Goal: Task Accomplishment & Management: Manage account settings

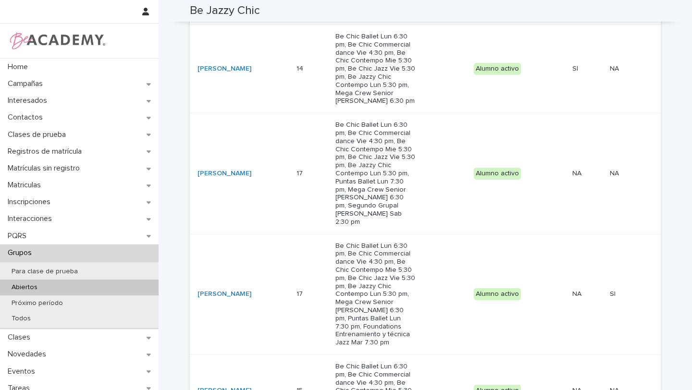
scroll to position [574, 0]
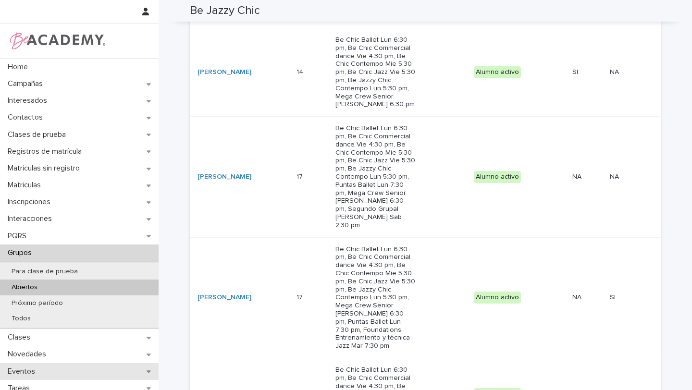
click at [49, 373] on div "Eventos" at bounding box center [79, 371] width 158 height 17
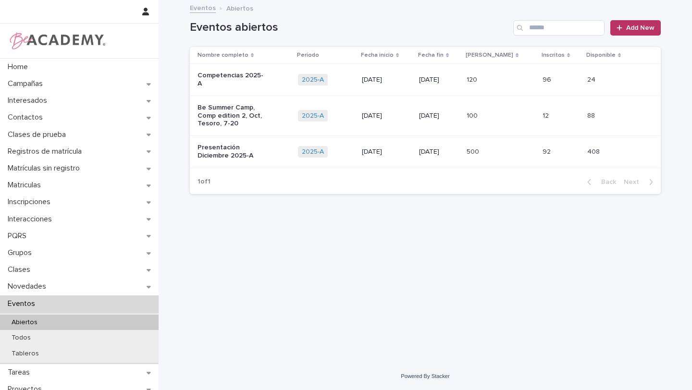
click at [261, 74] on p "Competencias 2025-A" at bounding box center [231, 80] width 69 height 16
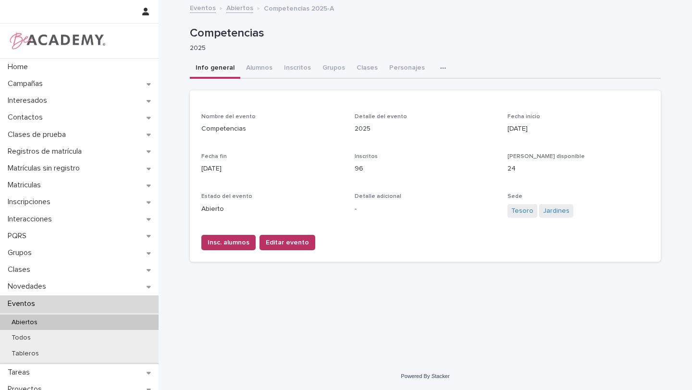
click at [434, 74] on button "button" at bounding box center [444, 68] width 21 height 19
click at [425, 100] on button "Proveedores" at bounding box center [410, 107] width 63 height 14
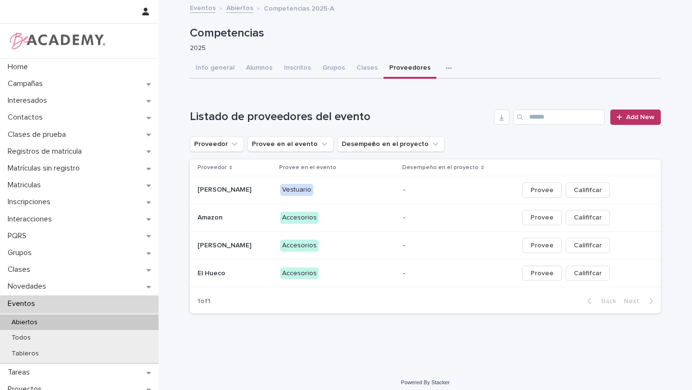
click at [446, 71] on icon "button" at bounding box center [449, 68] width 6 height 7
click at [407, 109] on span "Vestuarios" at bounding box center [404, 107] width 33 height 7
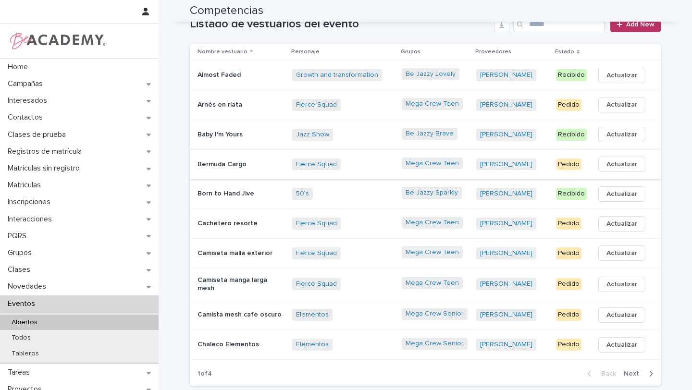
scroll to position [100, 0]
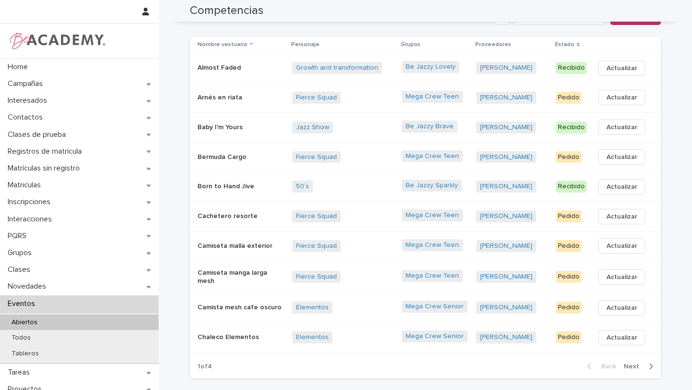
click at [651, 364] on icon "button" at bounding box center [650, 367] width 3 height 6
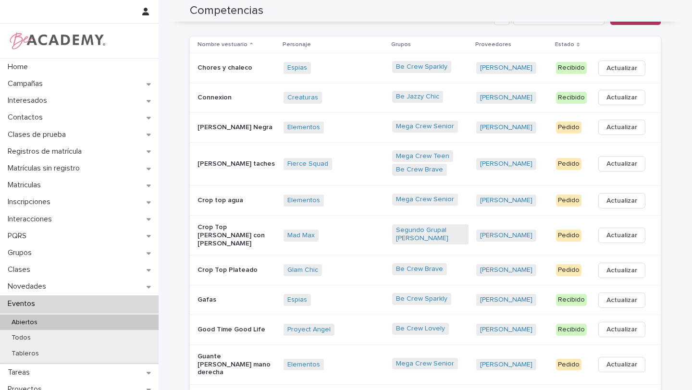
scroll to position [109, 0]
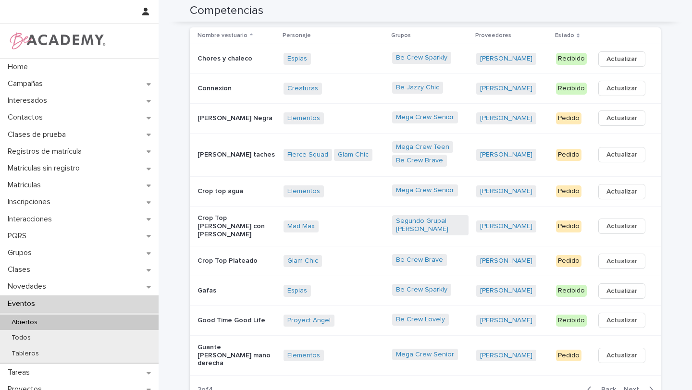
click at [358, 315] on div "Proyect Angel + 0" at bounding box center [333, 321] width 101 height 12
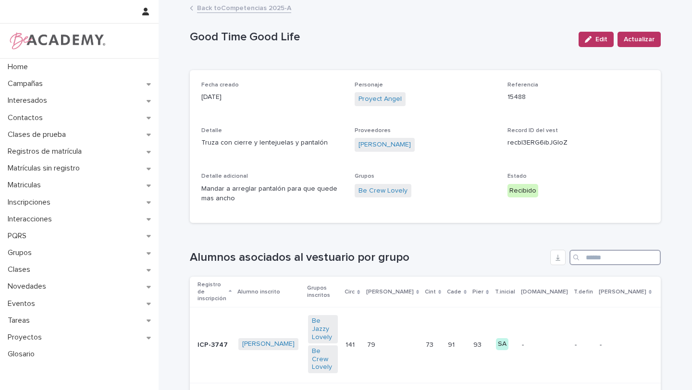
click at [598, 255] on input "Search" at bounding box center [614, 257] width 91 height 15
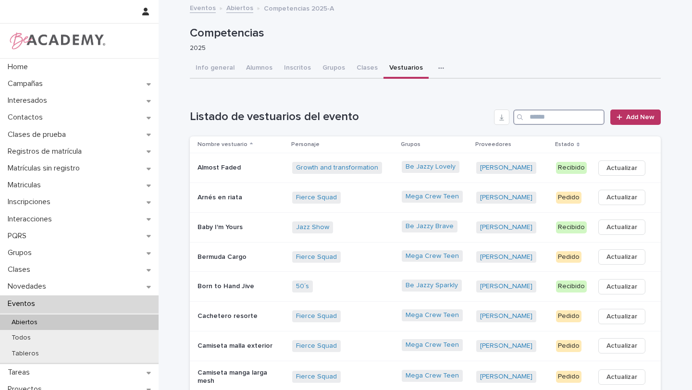
click at [558, 120] on input "Search" at bounding box center [558, 116] width 91 height 15
paste input "*********"
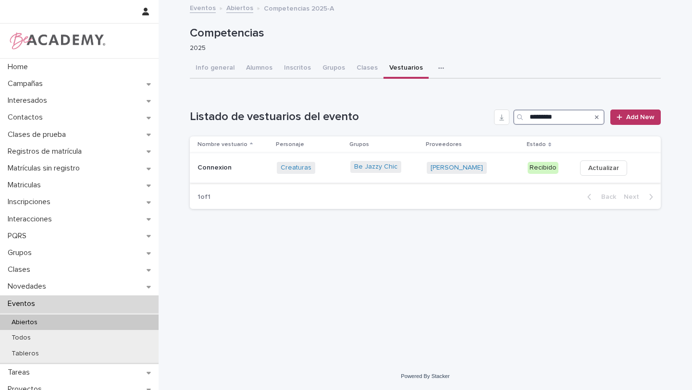
type input "*********"
click at [553, 169] on p "Recibido" at bounding box center [547, 168] width 41 height 12
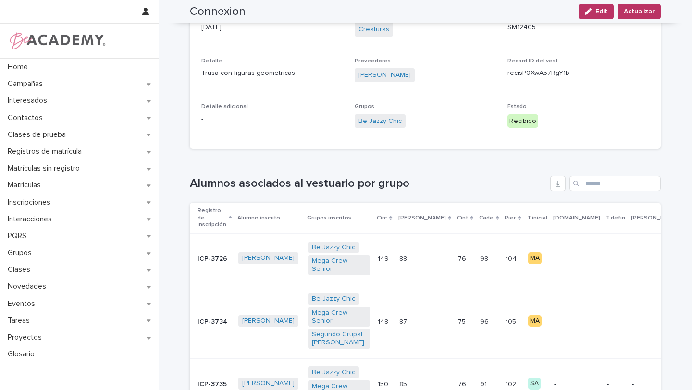
scroll to position [72, 0]
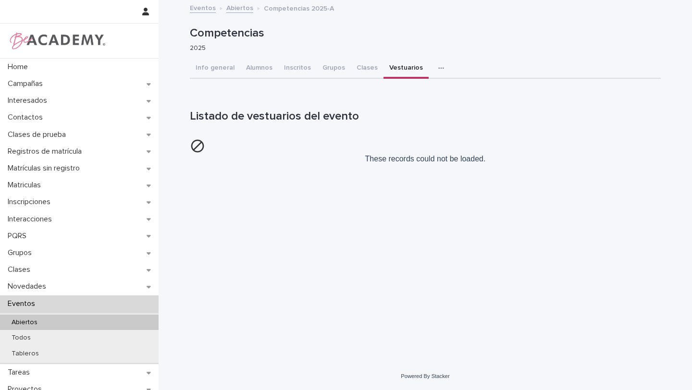
click at [409, 172] on div "Loading... Saving… Listado de vestuarios del evento These records could not be …" at bounding box center [425, 132] width 471 height 85
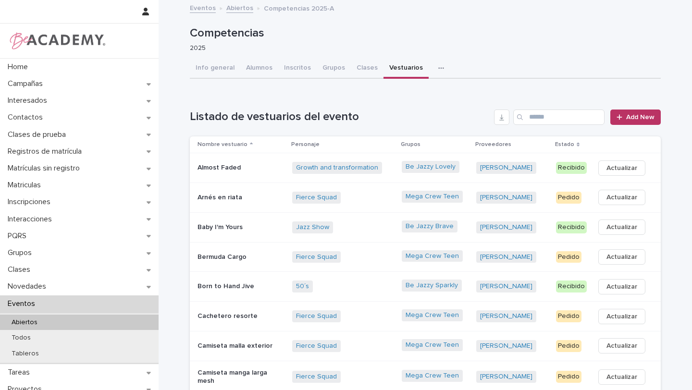
click at [504, 64] on div "Info general Alumnos Inscritos Grupos Clases Vestuarios Personajes Proveedores" at bounding box center [425, 69] width 471 height 20
click at [547, 117] on input "Search" at bounding box center [558, 116] width 91 height 15
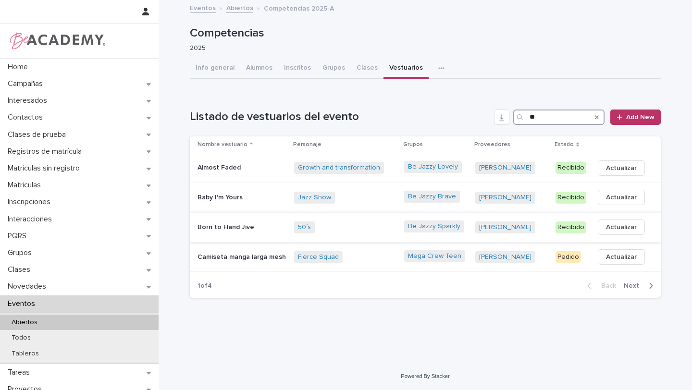
type input "*"
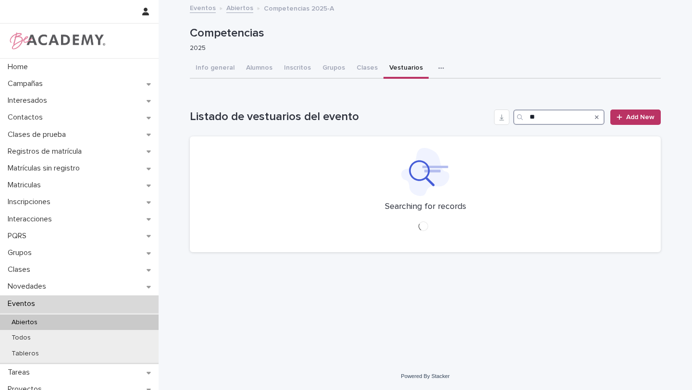
type input "*"
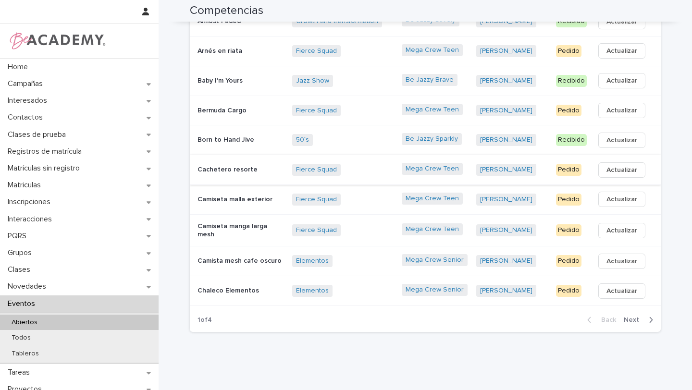
scroll to position [163, 0]
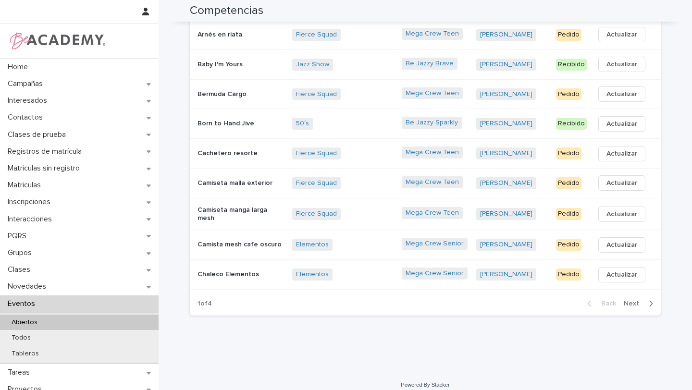
click at [639, 303] on span "Next" at bounding box center [633, 303] width 21 height 7
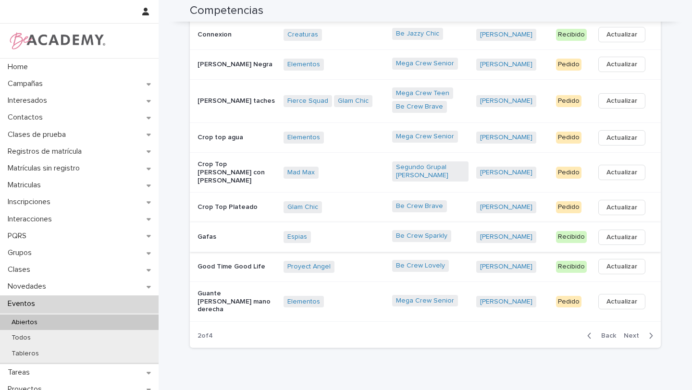
scroll to position [172, 0]
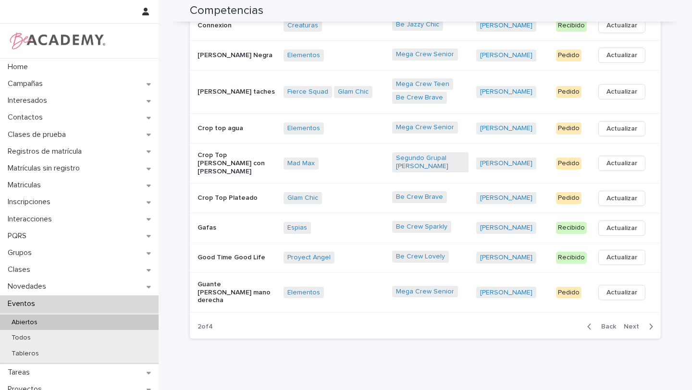
click at [347, 254] on div "Proyect Angel + 0" at bounding box center [333, 258] width 101 height 12
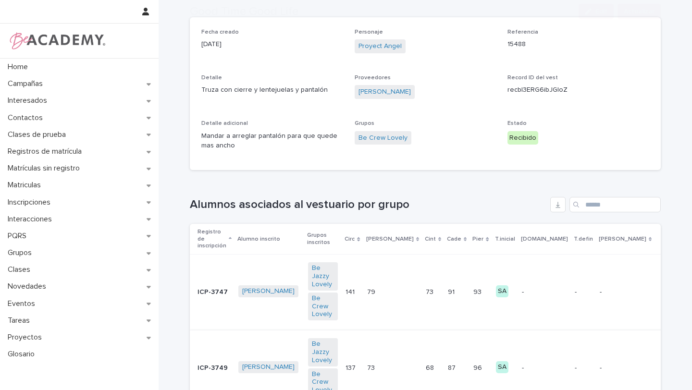
scroll to position [78, 0]
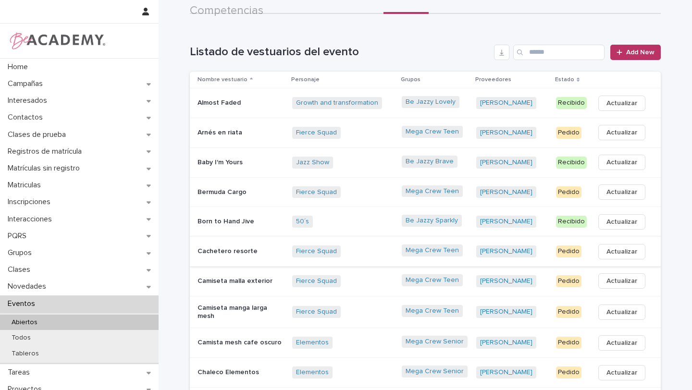
scroll to position [66, 0]
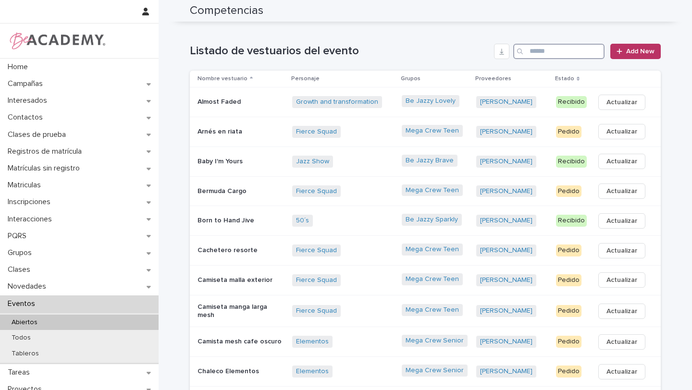
click at [540, 53] on input "Search" at bounding box center [558, 51] width 91 height 15
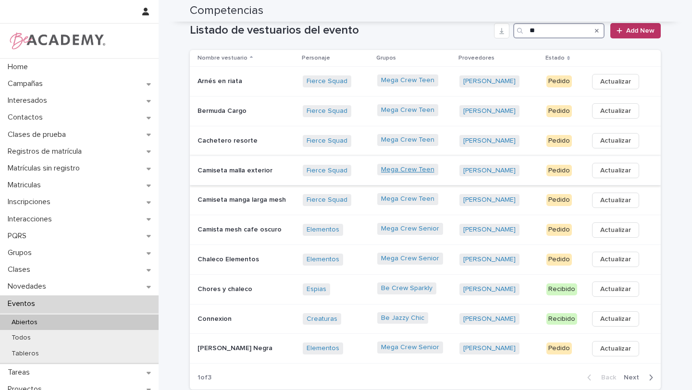
scroll to position [90, 0]
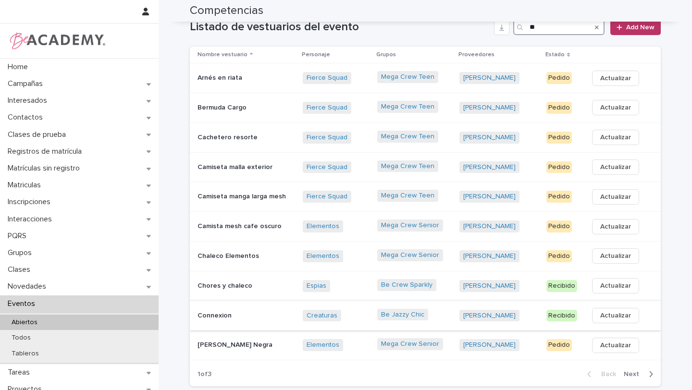
type input "**"
click at [366, 318] on div "Creaturas + 0" at bounding box center [336, 316] width 67 height 12
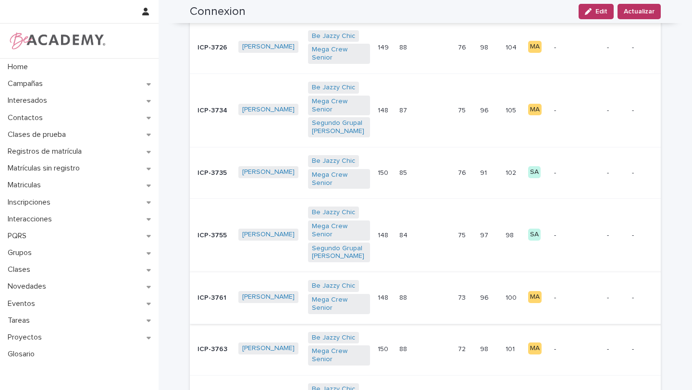
scroll to position [289, 0]
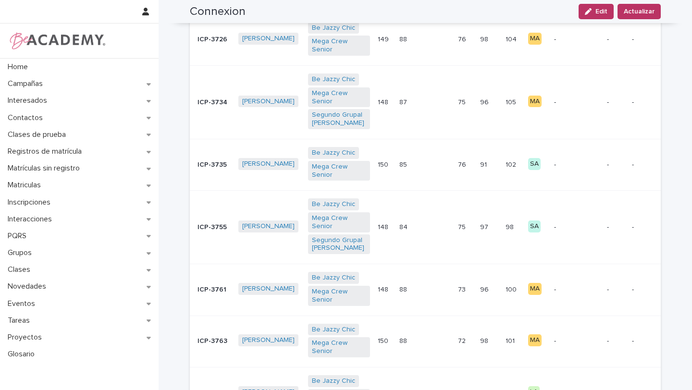
click at [409, 335] on p "88" at bounding box center [404, 340] width 10 height 10
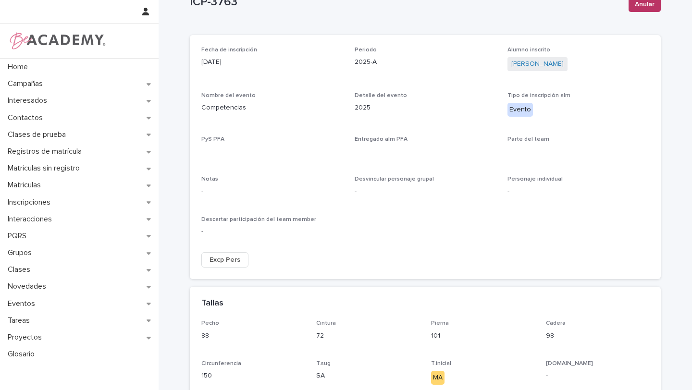
scroll to position [134, 0]
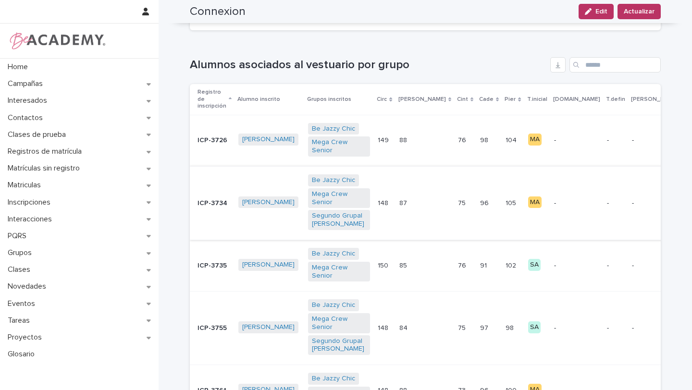
scroll to position [191, 0]
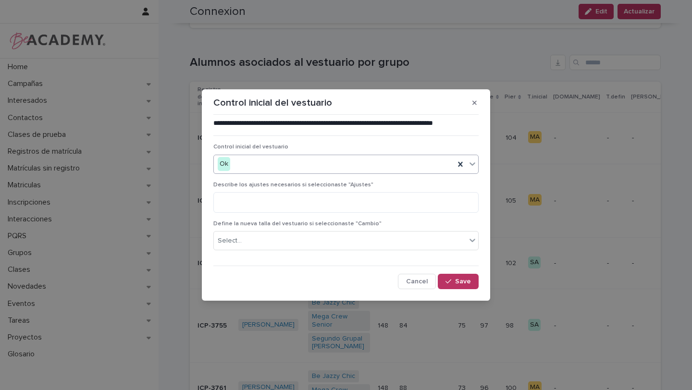
click at [294, 170] on div "Ok" at bounding box center [334, 164] width 241 height 16
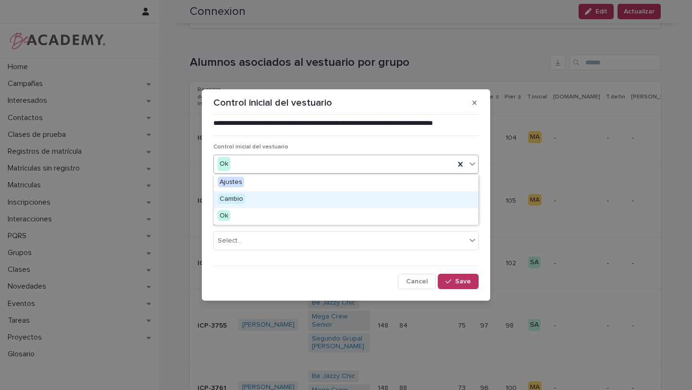
click at [296, 206] on div "Cambio" at bounding box center [346, 199] width 264 height 17
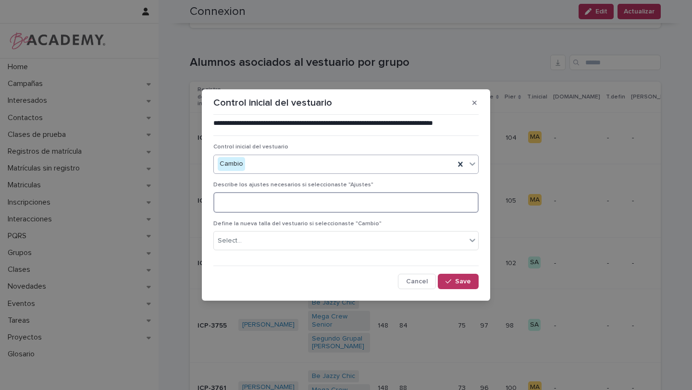
click at [296, 206] on textarea at bounding box center [345, 202] width 265 height 21
type textarea "**********"
click at [465, 282] on span "Save" at bounding box center [463, 281] width 16 height 7
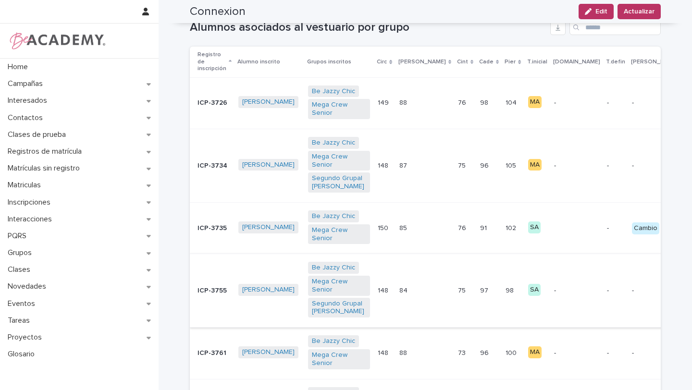
scroll to position [227, 0]
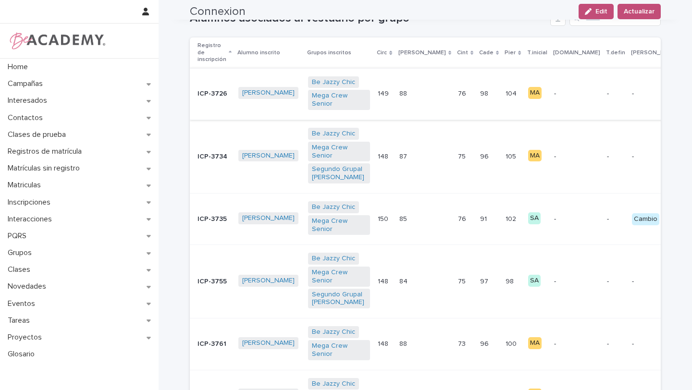
scroll to position [238, 0]
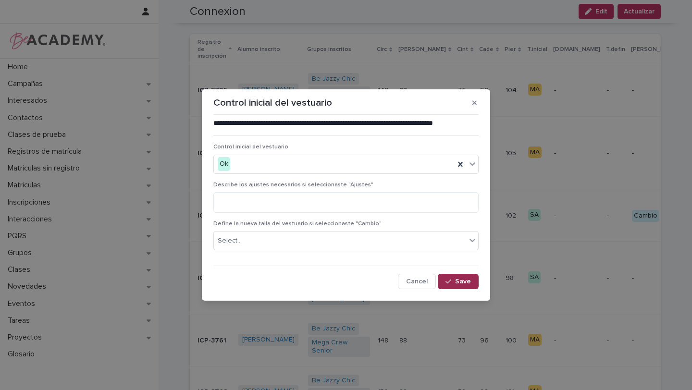
click at [468, 281] on span "Save" at bounding box center [463, 281] width 16 height 7
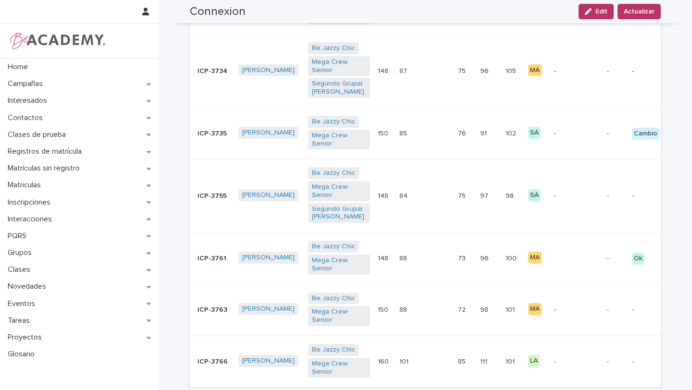
scroll to position [341, 0]
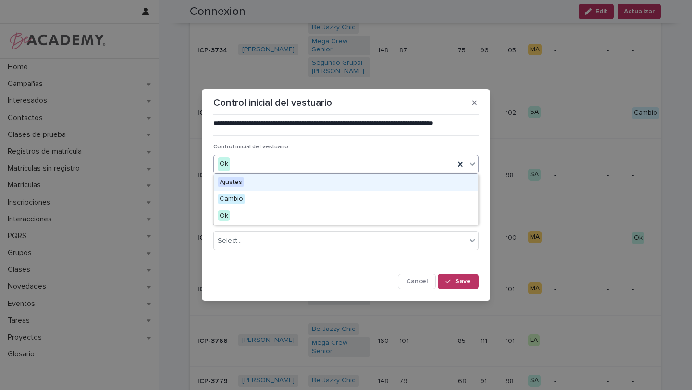
click at [346, 158] on div "Ok" at bounding box center [334, 164] width 241 height 16
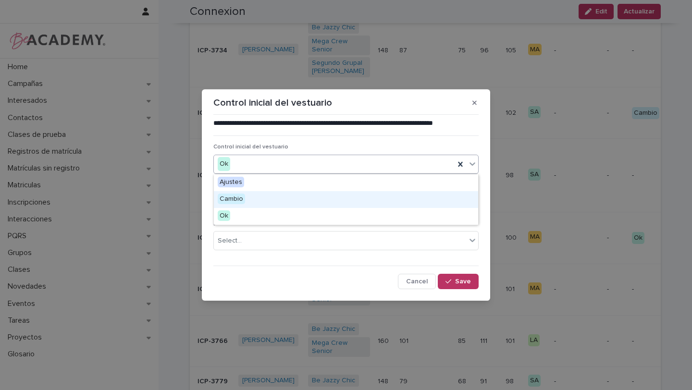
click at [341, 199] on div "Cambio" at bounding box center [346, 199] width 264 height 17
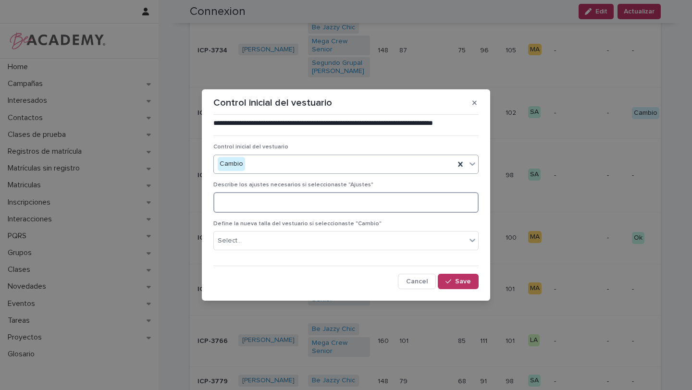
click at [337, 207] on textarea at bounding box center [345, 202] width 265 height 21
type textarea "**********"
click at [459, 282] on span "Save" at bounding box center [463, 281] width 16 height 7
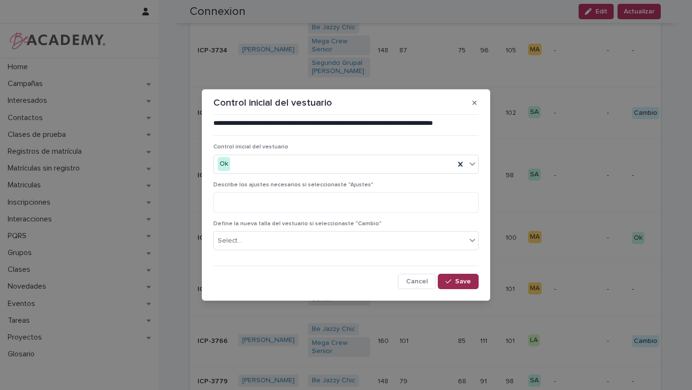
click at [469, 284] on span "Save" at bounding box center [463, 281] width 16 height 7
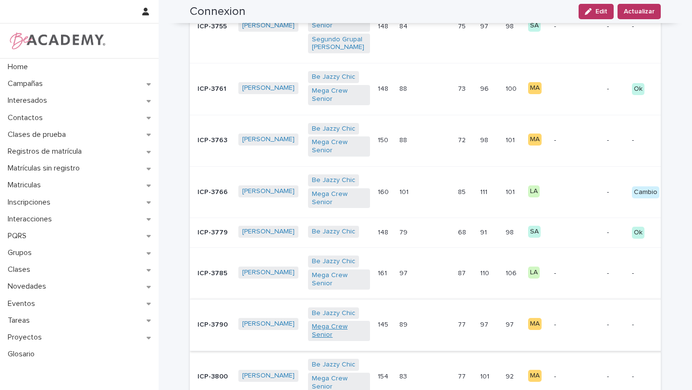
scroll to position [504, 0]
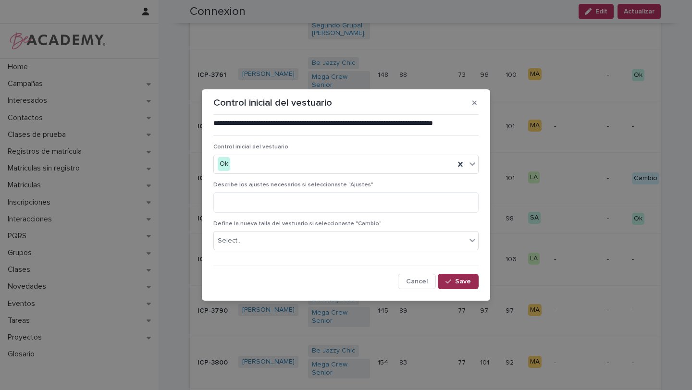
click at [453, 281] on div "button" at bounding box center [450, 281] width 10 height 7
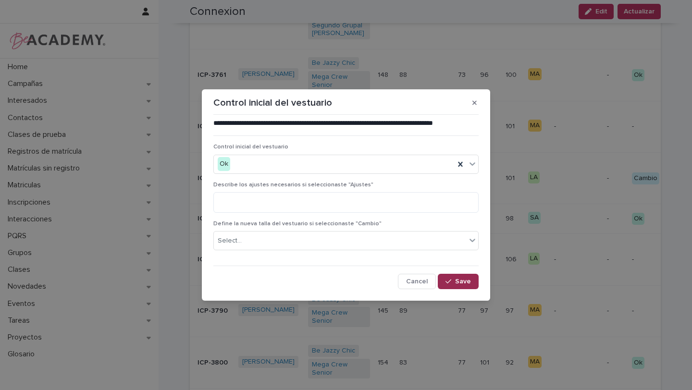
click at [454, 279] on div "button" at bounding box center [450, 281] width 10 height 7
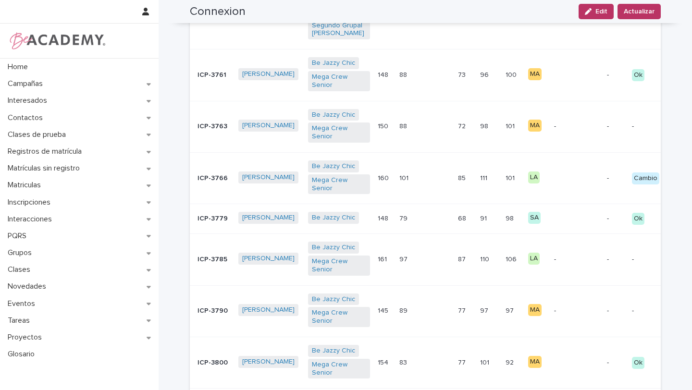
scroll to position [505, 0]
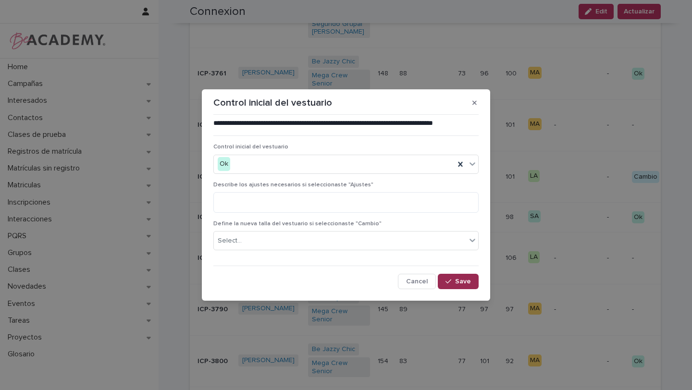
click at [468, 279] on span "Save" at bounding box center [463, 281] width 16 height 7
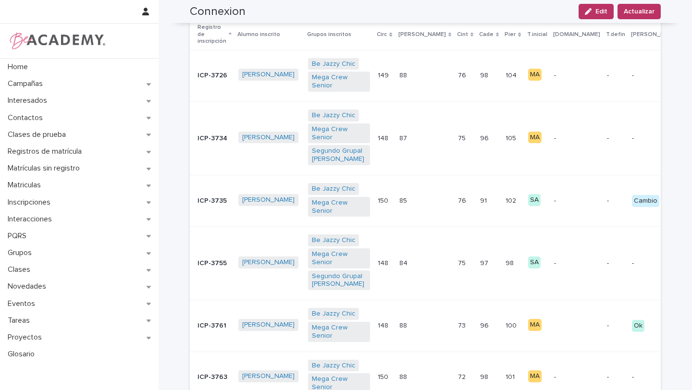
scroll to position [241, 0]
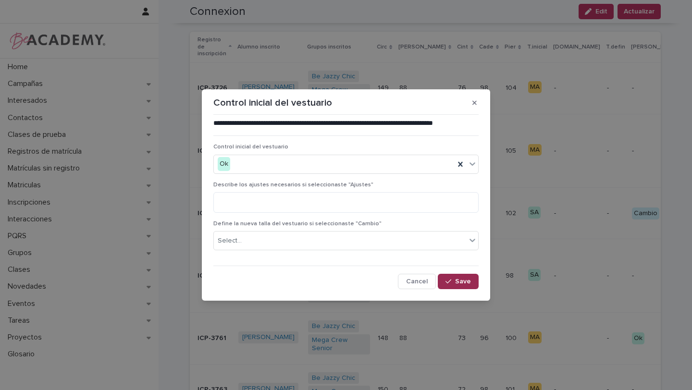
click at [461, 279] on span "Save" at bounding box center [463, 281] width 16 height 7
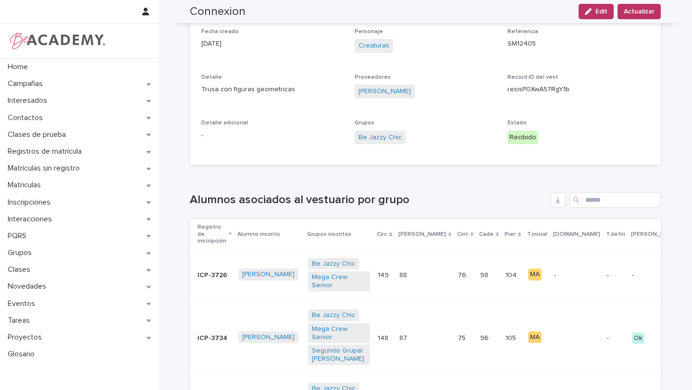
scroll to position [0, 0]
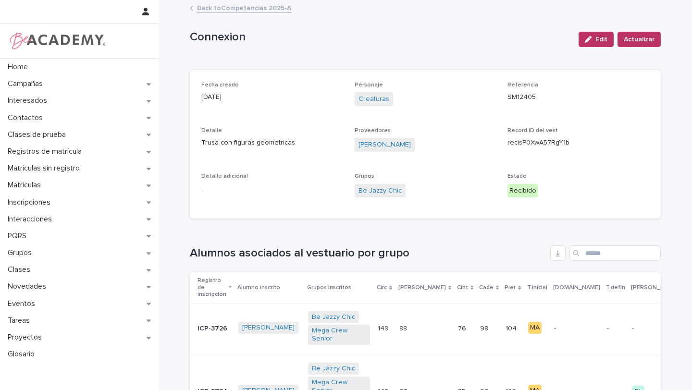
click at [583, 253] on div "Search" at bounding box center [576, 252] width 15 height 15
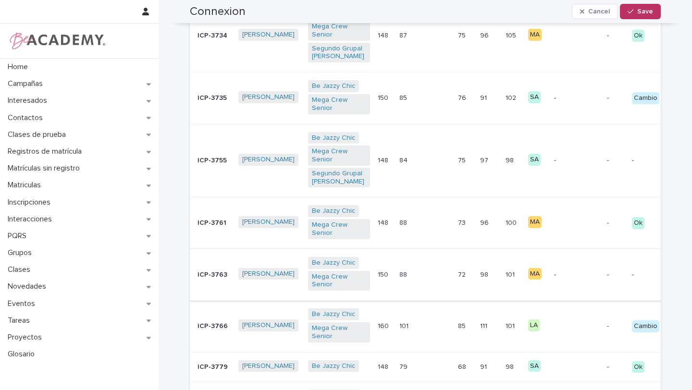
scroll to position [130, 0]
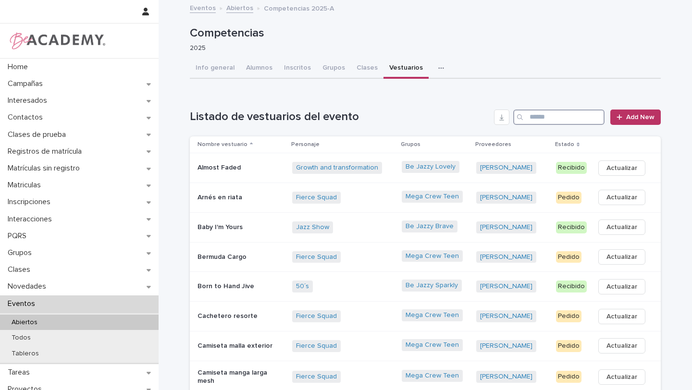
click at [546, 116] on input "Search" at bounding box center [558, 116] width 91 height 15
click at [352, 230] on div "Jazz Show + 0" at bounding box center [343, 227] width 102 height 12
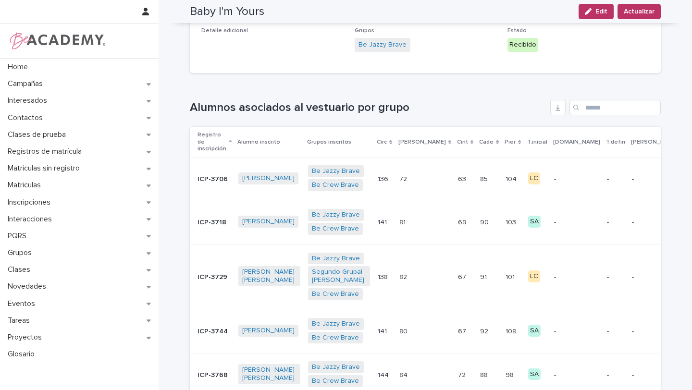
scroll to position [119, 0]
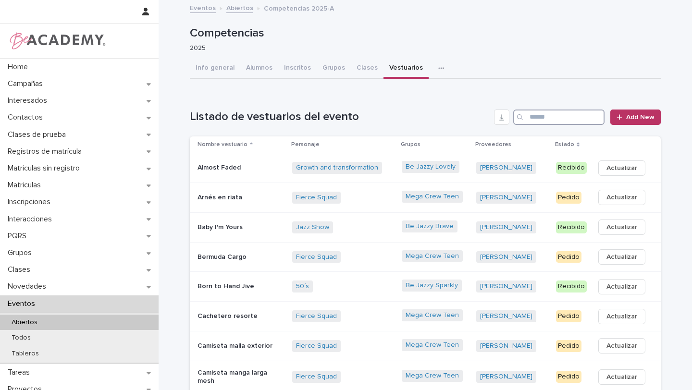
click at [568, 117] on input "Search" at bounding box center [558, 116] width 91 height 15
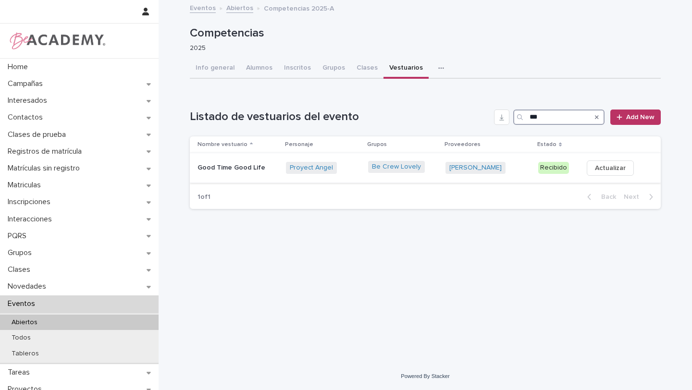
type input "***"
click at [226, 167] on p "Good Time Good Life" at bounding box center [237, 168] width 81 height 8
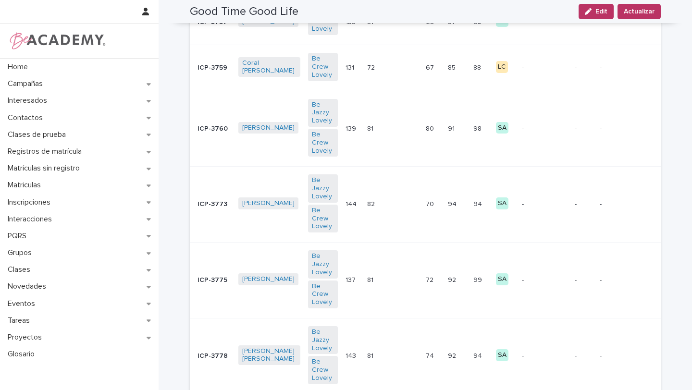
scroll to position [421, 0]
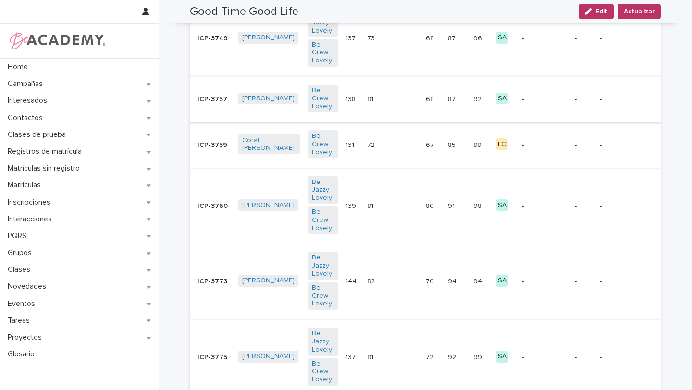
scroll to position [387, 0]
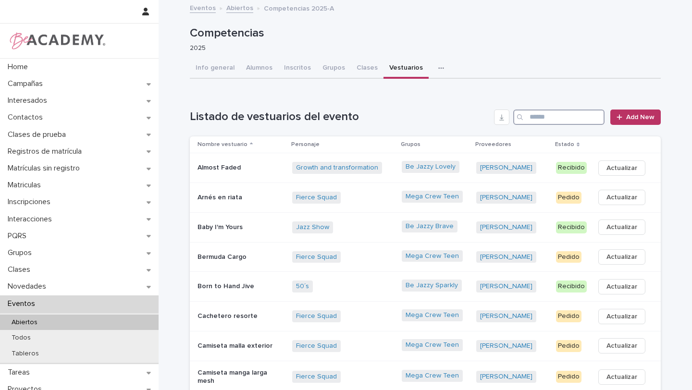
click at [544, 118] on input "Search" at bounding box center [558, 116] width 91 height 15
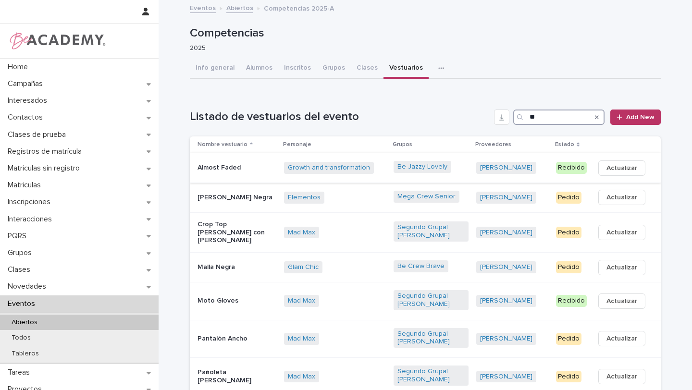
type input "**"
click at [327, 178] on td "Growth and transformation + 0" at bounding box center [334, 168] width 109 height 30
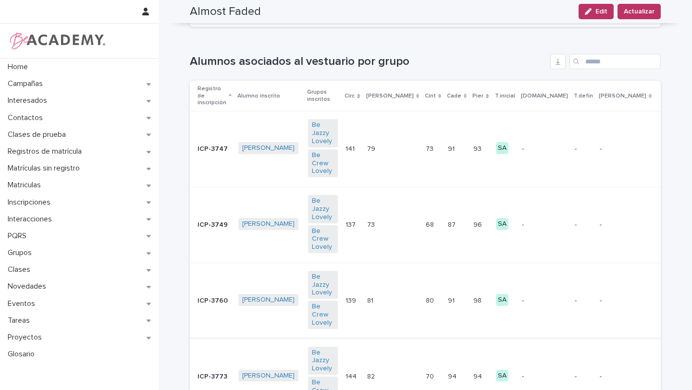
scroll to position [196, 0]
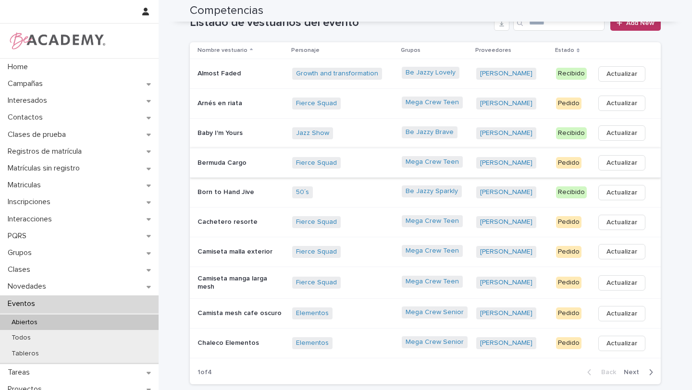
scroll to position [97, 0]
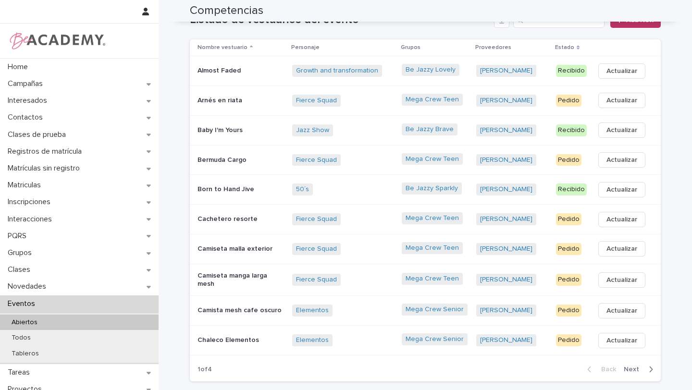
click at [451, 140] on div "Be Jazzy Brave" at bounding box center [434, 131] width 67 height 22
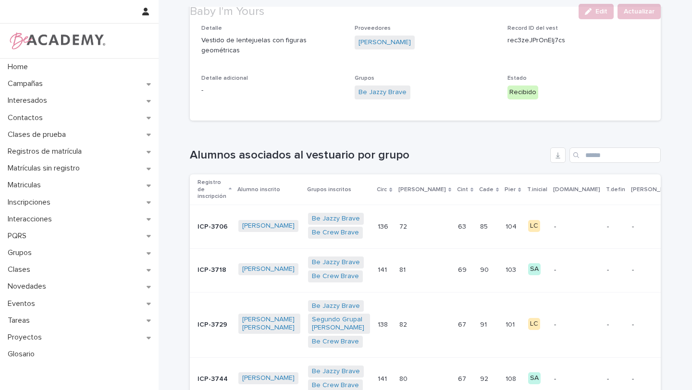
scroll to position [105, 0]
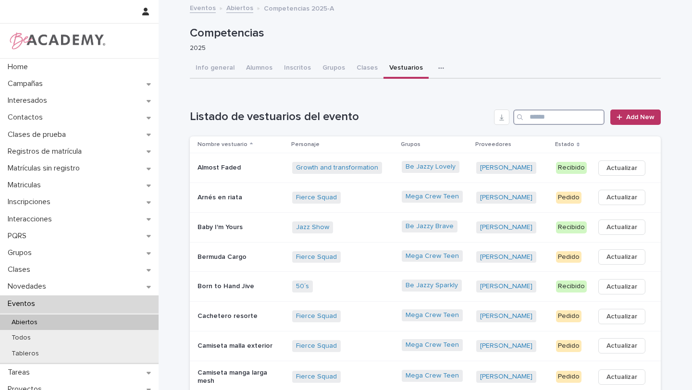
click at [547, 119] on input "Search" at bounding box center [558, 116] width 91 height 15
click at [394, 175] on div "Growth and transformation + 0" at bounding box center [343, 168] width 102 height 20
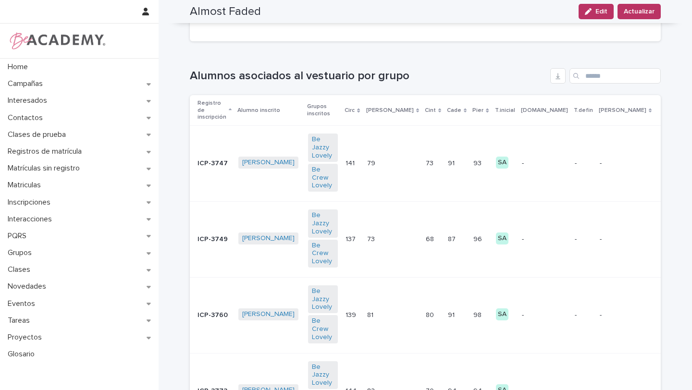
scroll to position [181, 0]
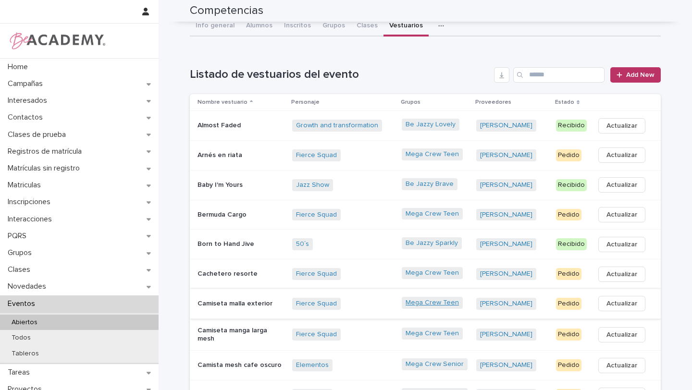
scroll to position [41, 0]
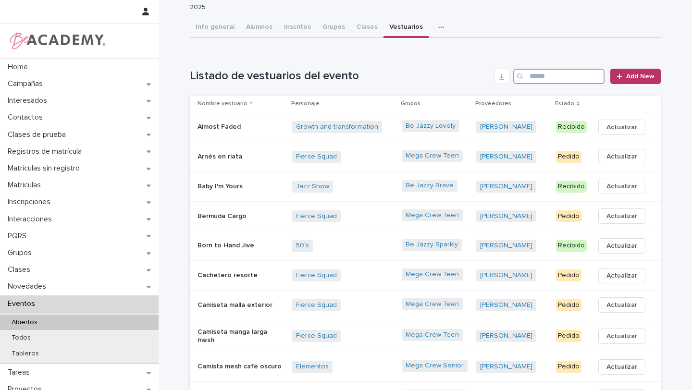
click at [559, 77] on input "Search" at bounding box center [558, 76] width 91 height 15
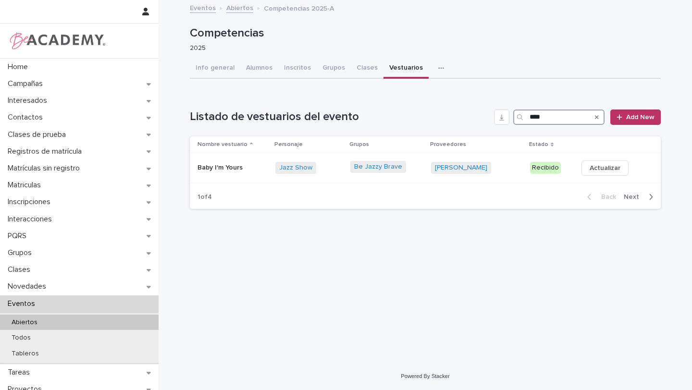
scroll to position [0, 0]
type input "****"
click at [334, 168] on div "Jazz Show + 0" at bounding box center [308, 168] width 67 height 12
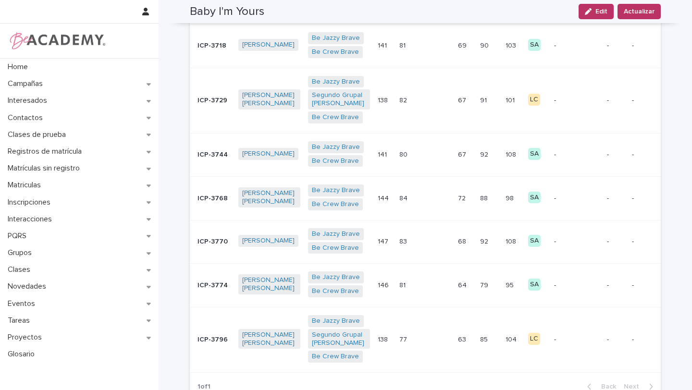
scroll to position [328, 0]
